Goal: Information Seeking & Learning: Learn about a topic

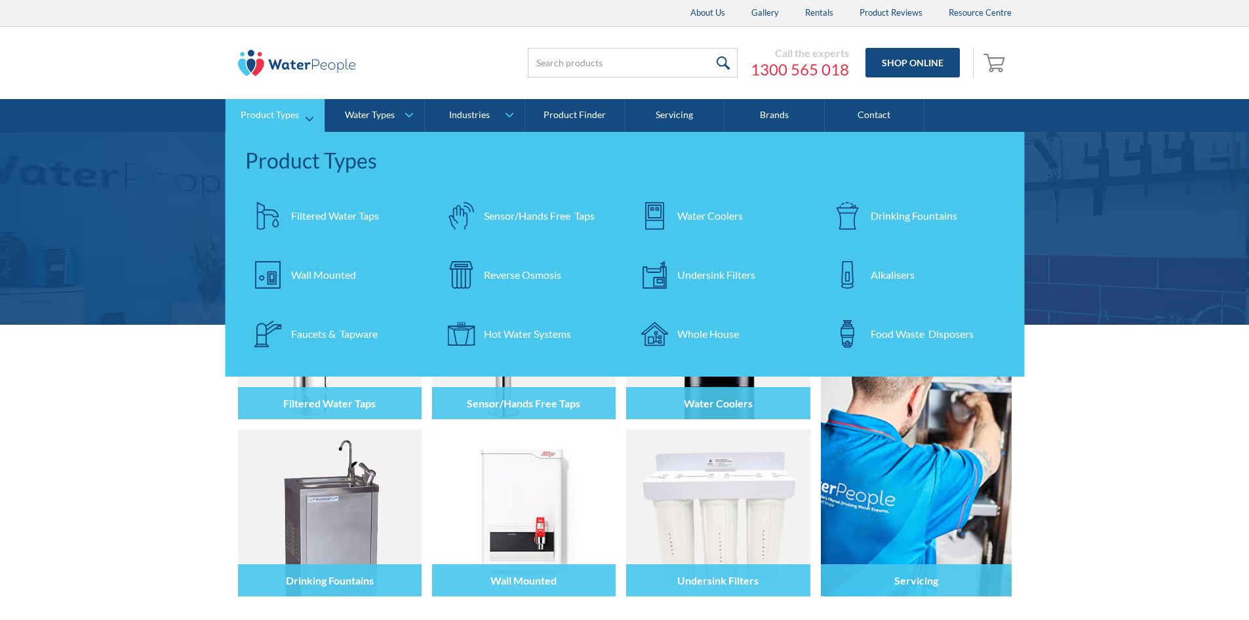
click at [283, 125] on link "Product Types" at bounding box center [275, 115] width 99 height 33
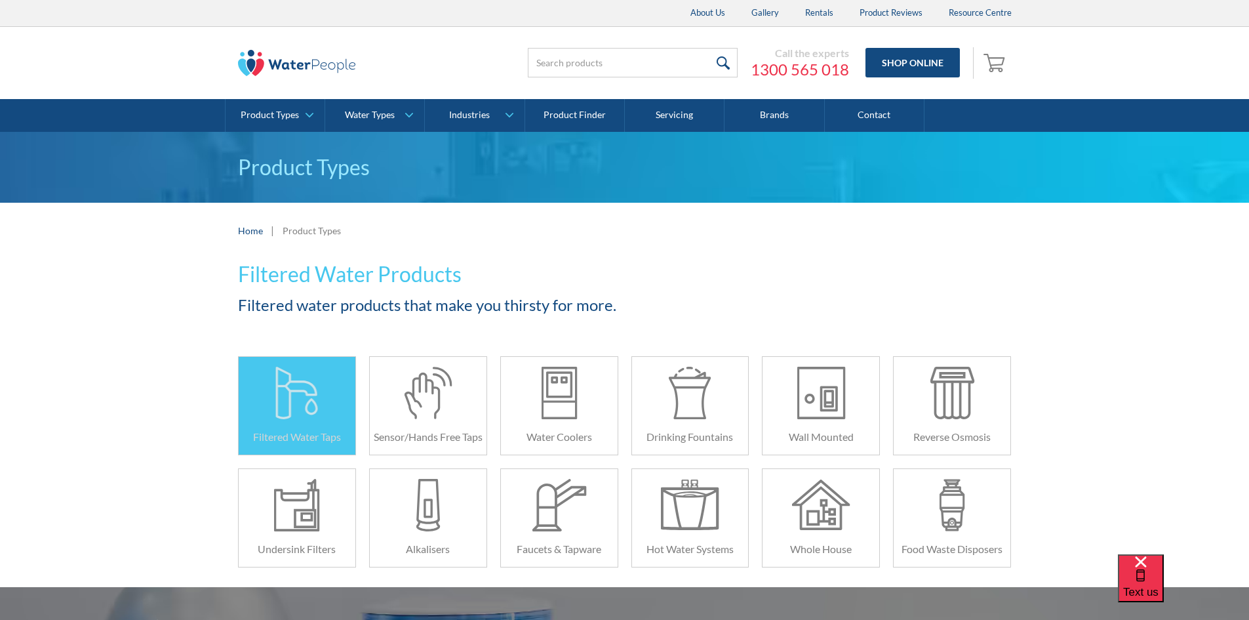
click at [306, 402] on div at bounding box center [297, 393] width 58 height 52
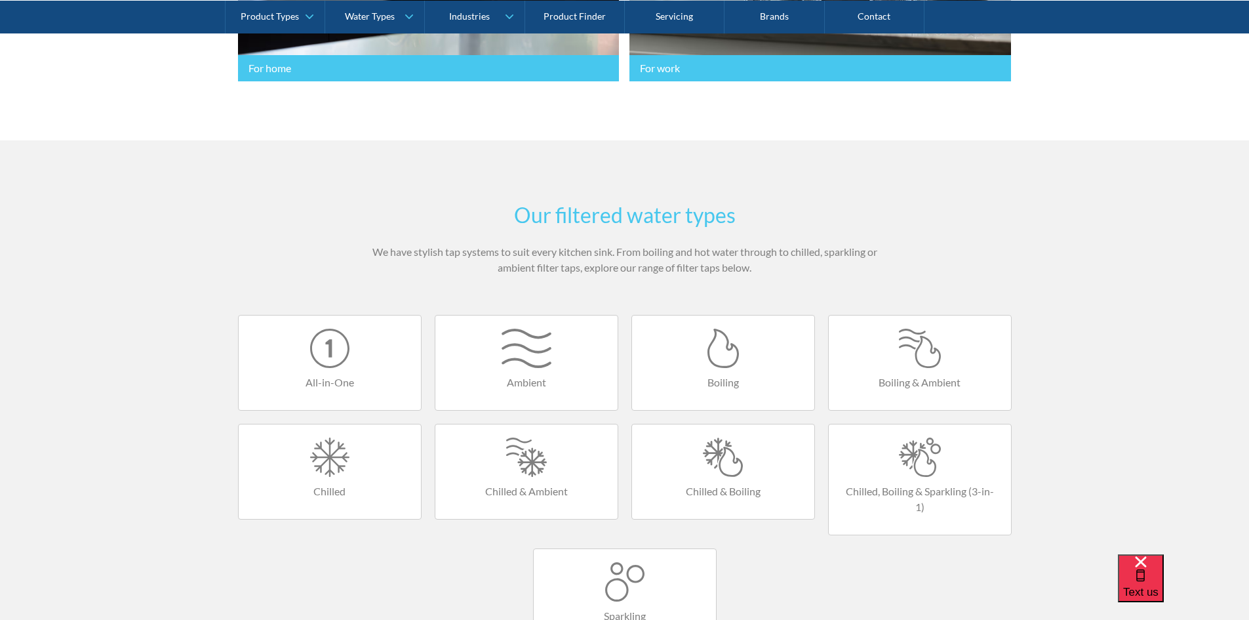
scroll to position [787, 0]
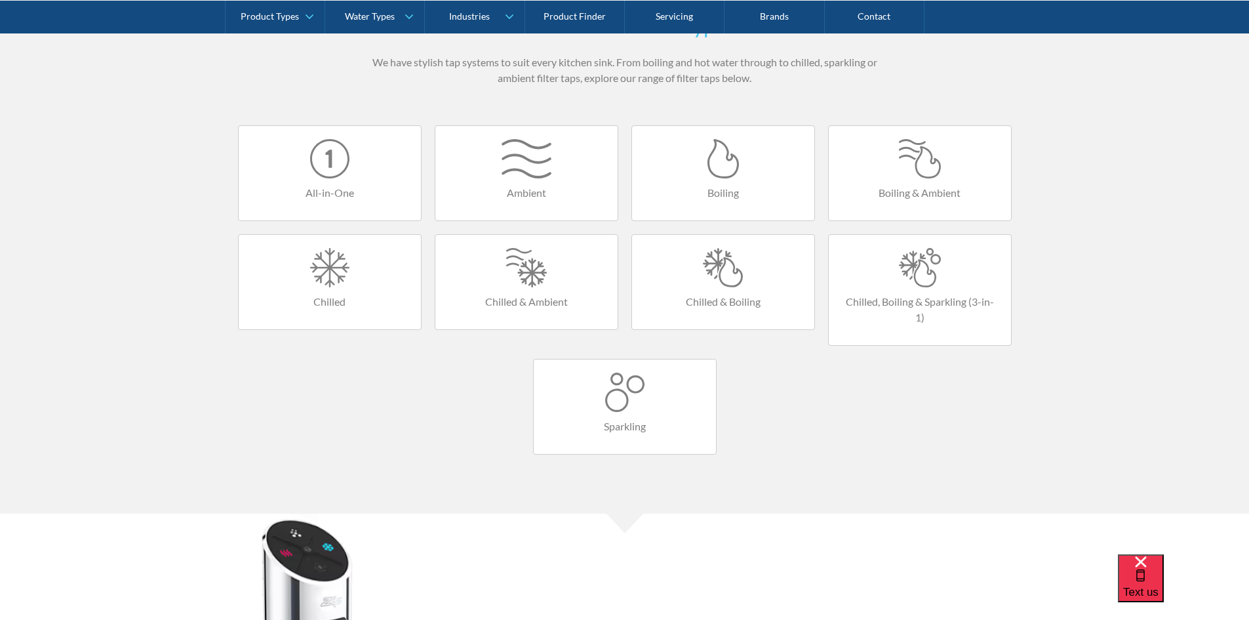
click at [349, 190] on h4 "All-in-One" at bounding box center [330, 193] width 156 height 16
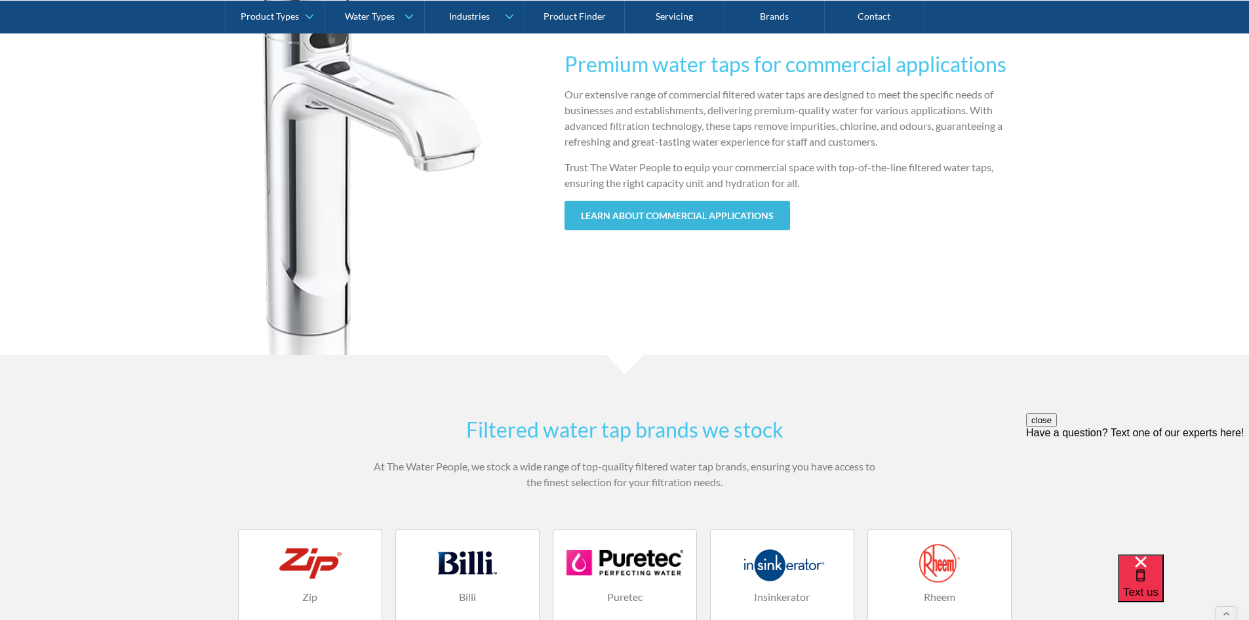
click at [618, 224] on link "learn about commercial applications" at bounding box center [678, 216] width 226 height 30
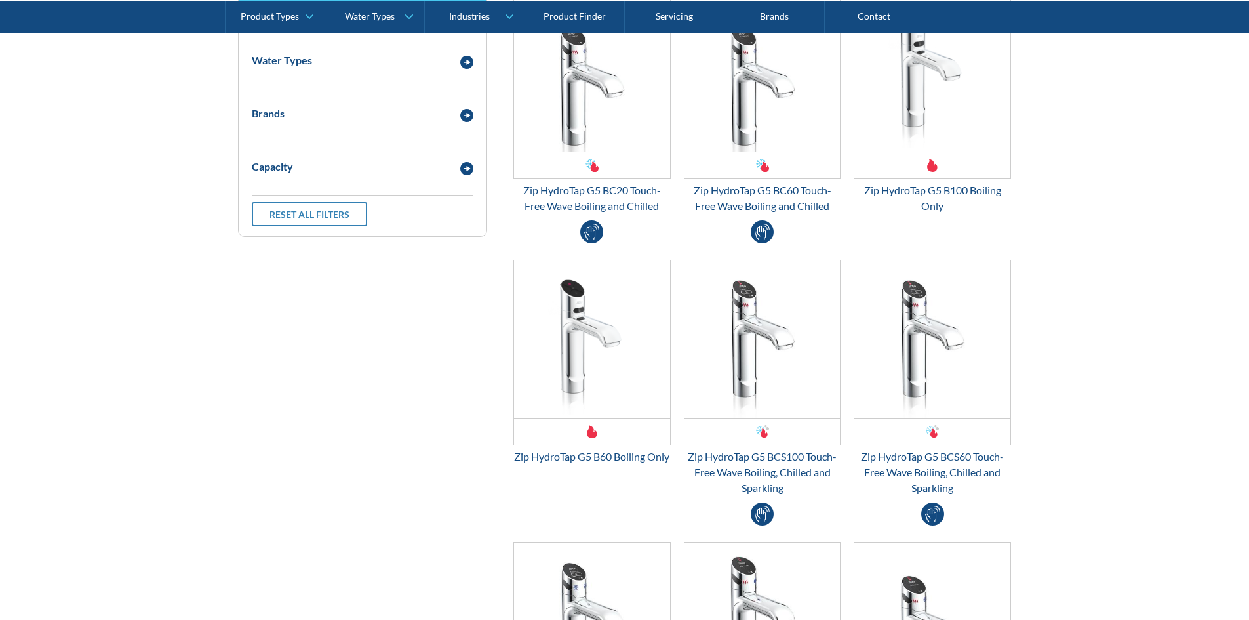
click at [386, 164] on div "Capacity" at bounding box center [349, 167] width 208 height 16
